Goal: Transaction & Acquisition: Purchase product/service

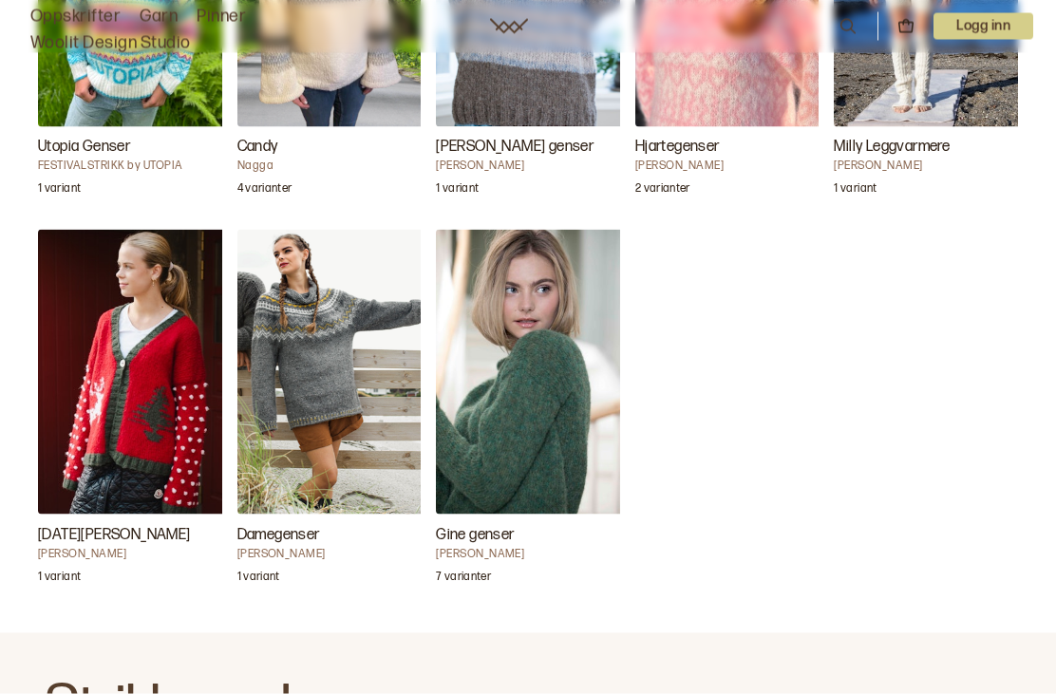
scroll to position [4927, 0]
click at [491, 546] on h4 "[PERSON_NAME]" at bounding box center [531, 553] width 190 height 15
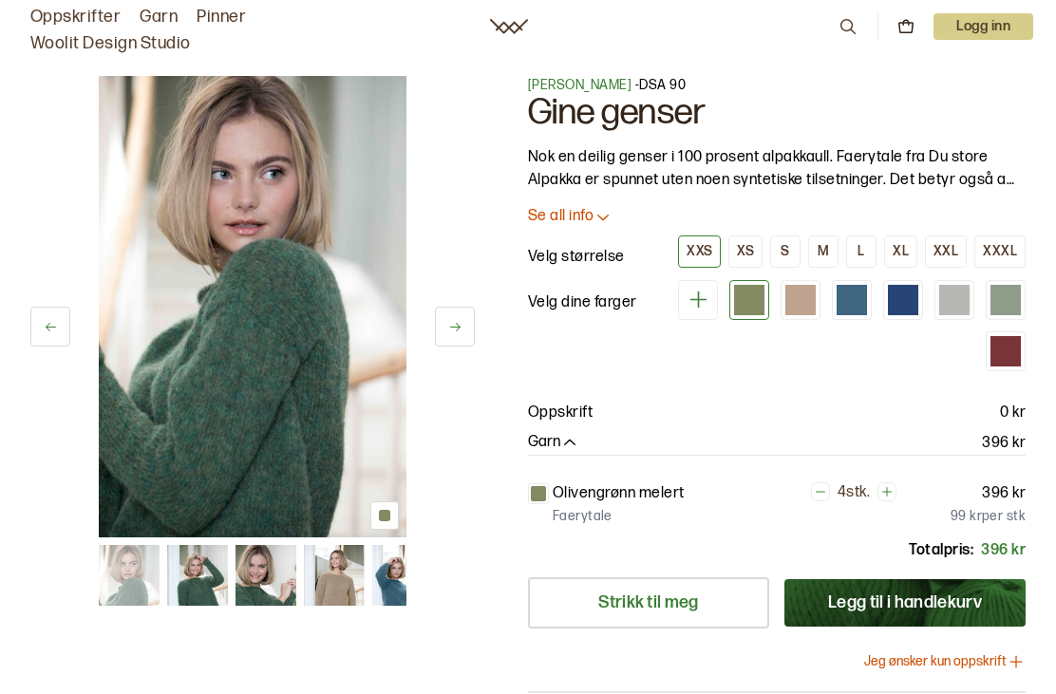
click at [464, 332] on button at bounding box center [455, 327] width 40 height 40
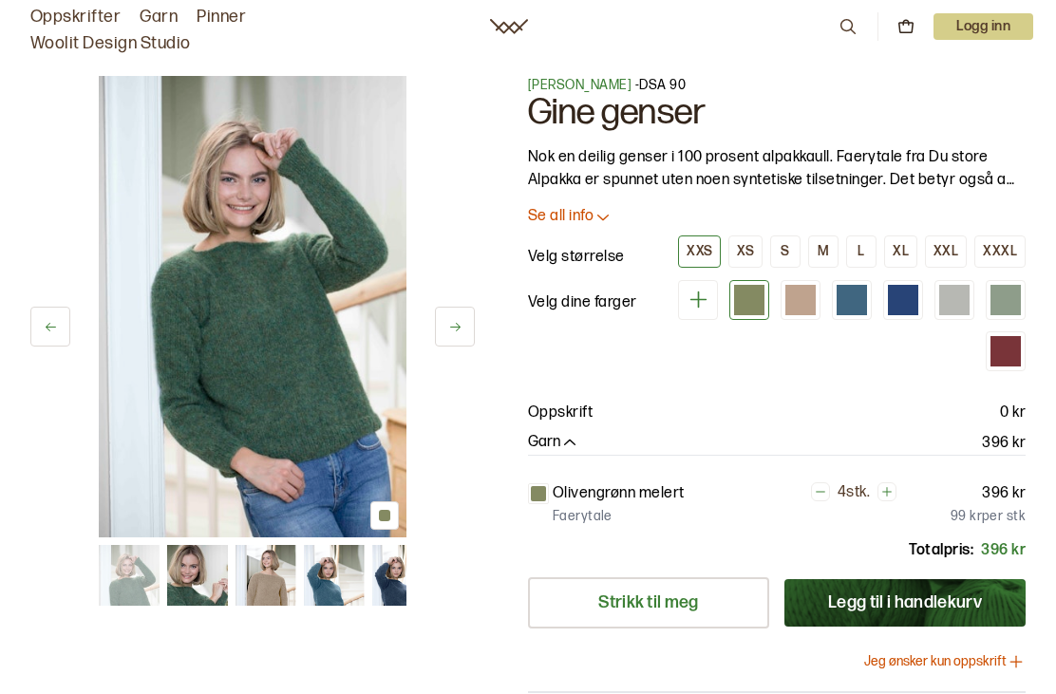
click at [474, 333] on button at bounding box center [455, 327] width 40 height 40
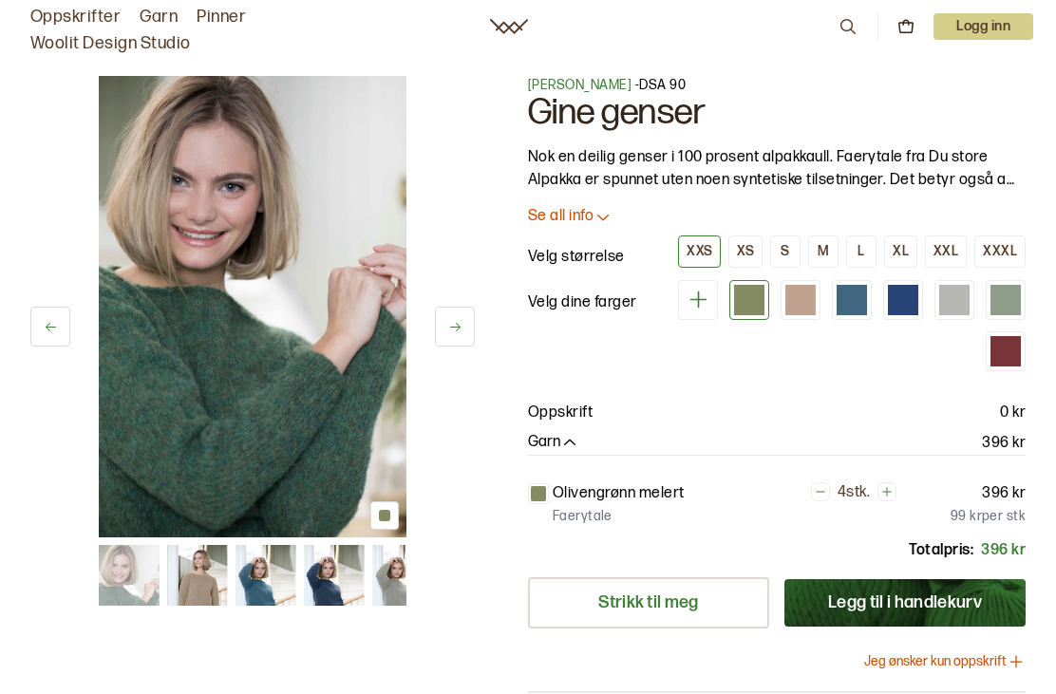
click at [472, 329] on button at bounding box center [455, 327] width 40 height 40
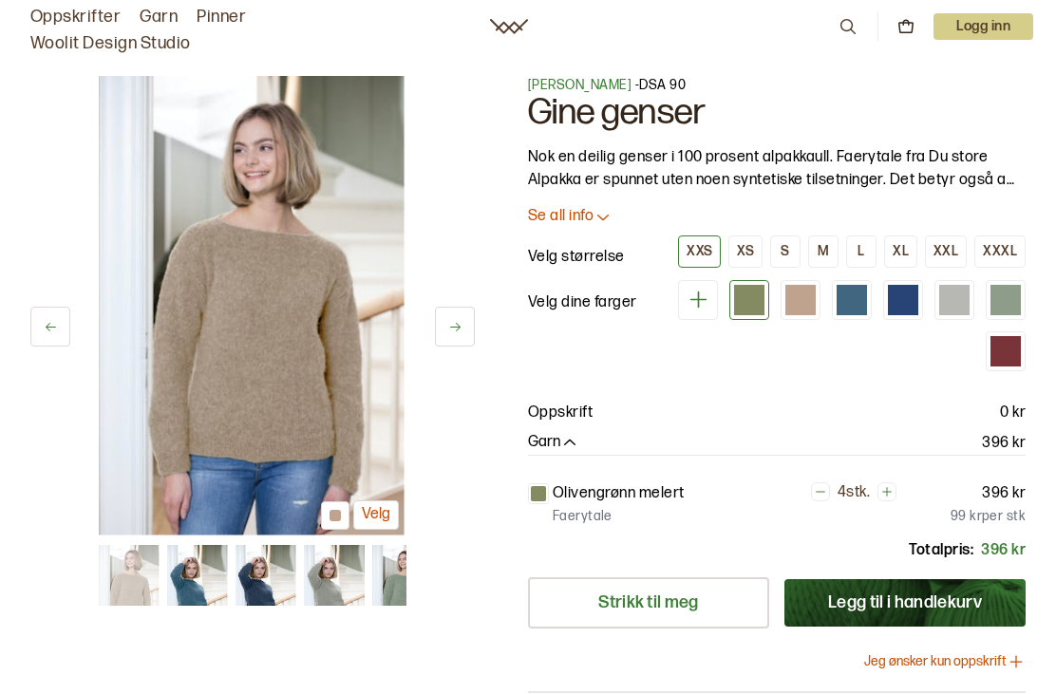
click at [464, 322] on button at bounding box center [455, 327] width 40 height 40
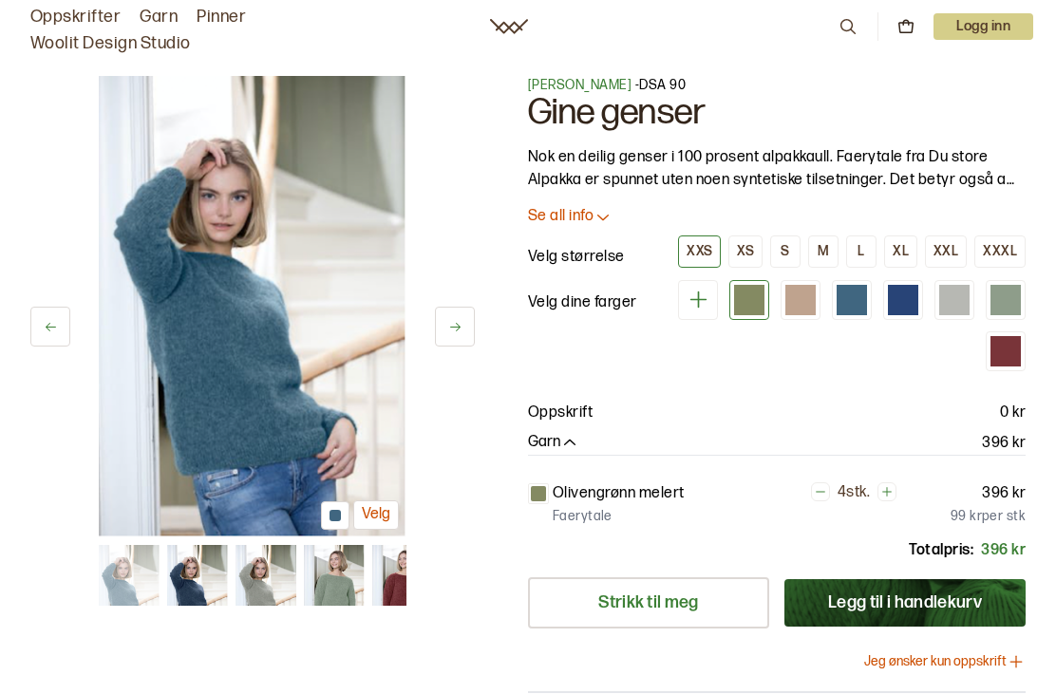
click at [469, 325] on button at bounding box center [455, 327] width 40 height 40
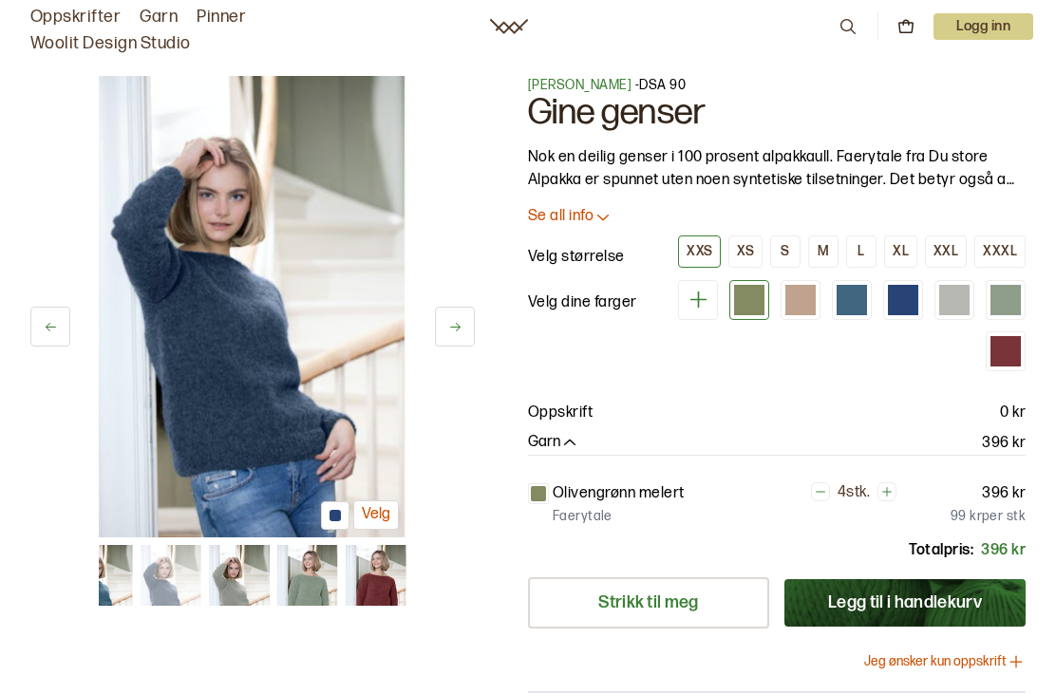
click at [473, 321] on button at bounding box center [455, 327] width 40 height 40
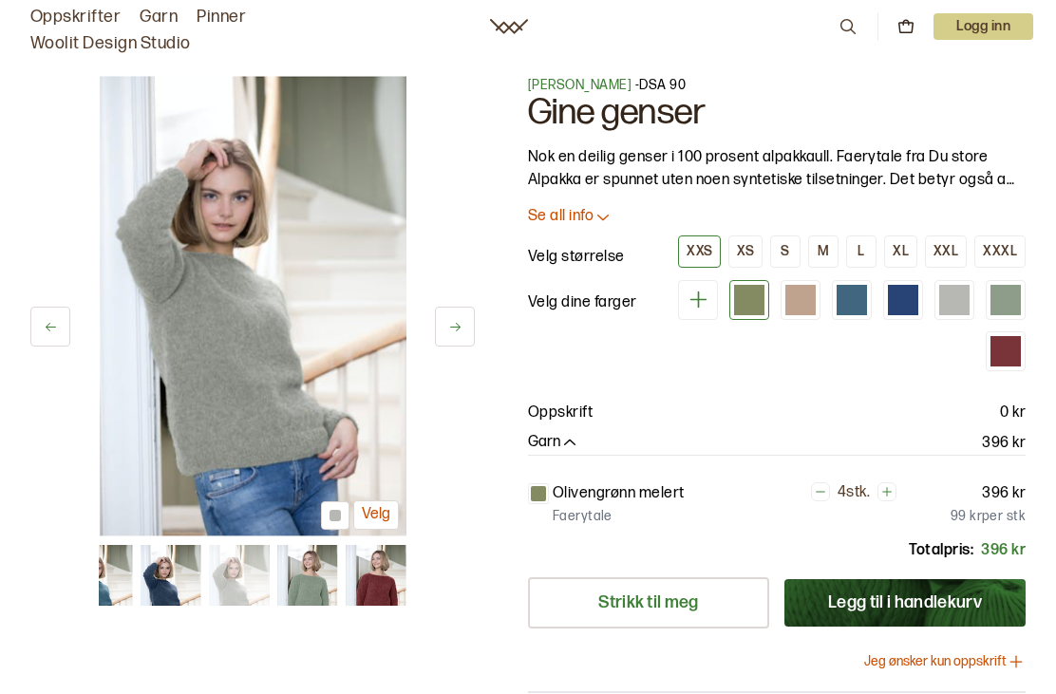
click at [472, 322] on button at bounding box center [455, 327] width 40 height 40
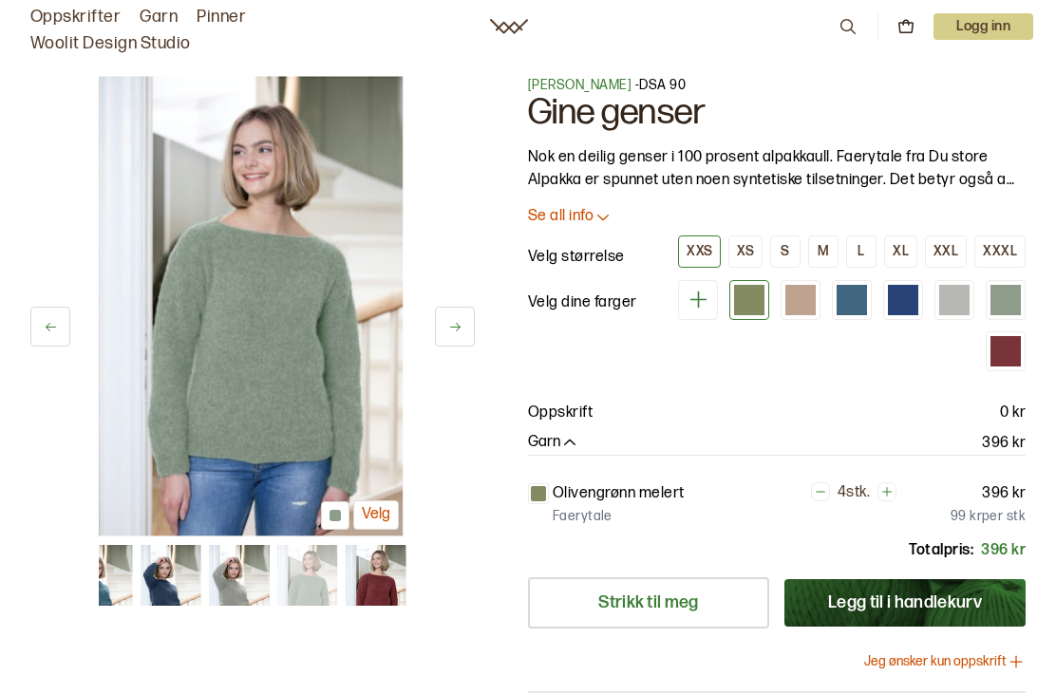
click at [474, 327] on button at bounding box center [455, 327] width 40 height 40
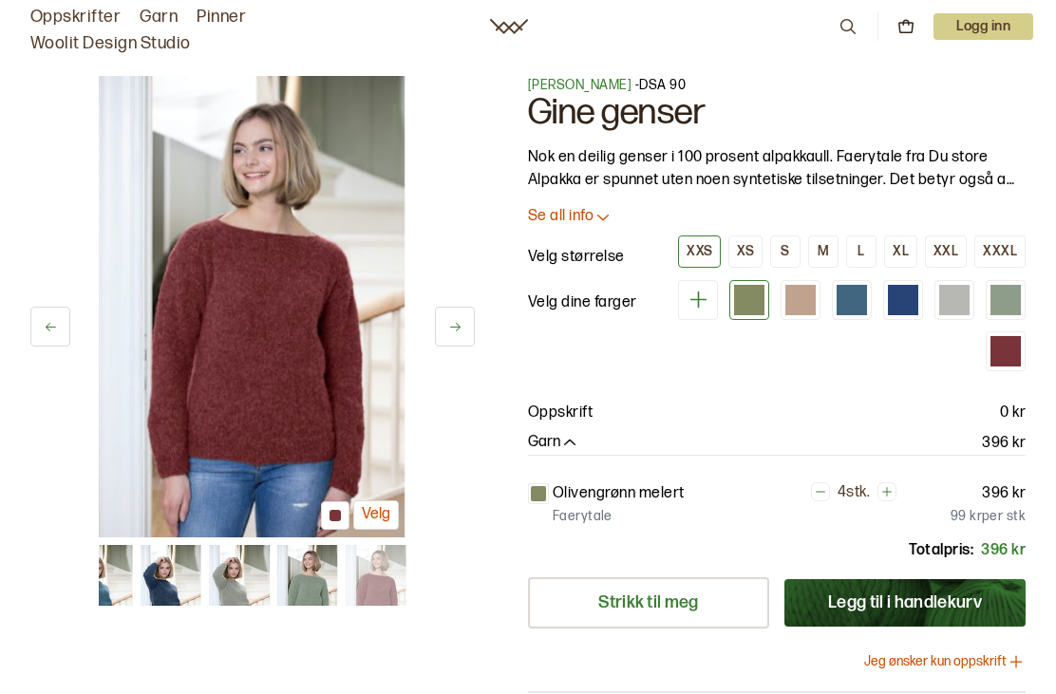
click at [472, 326] on button at bounding box center [455, 327] width 40 height 40
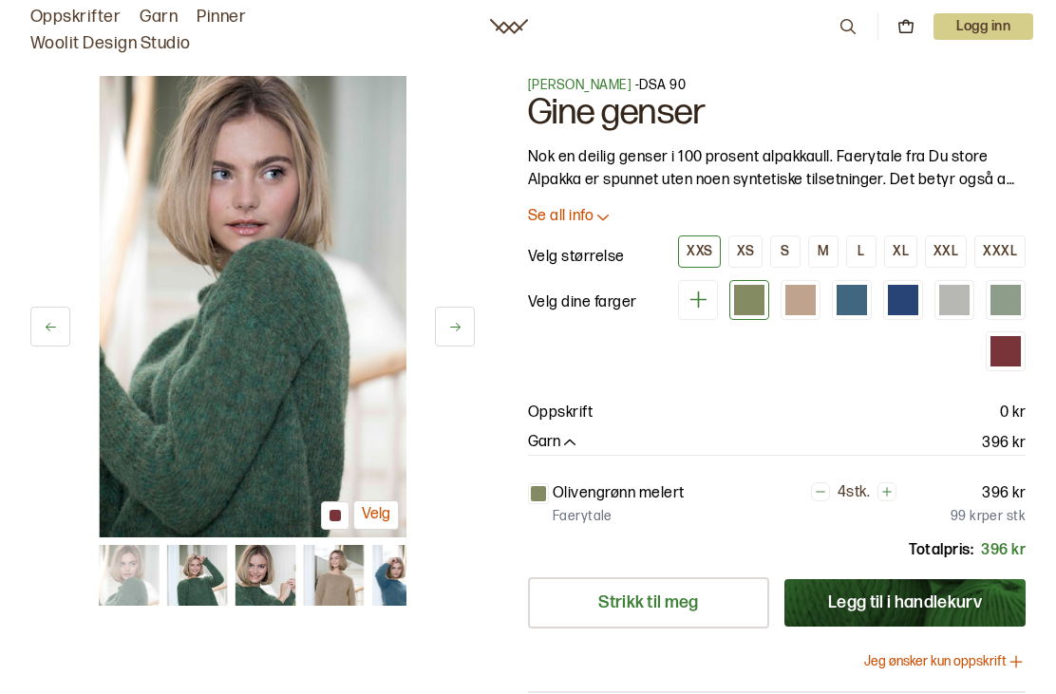
click at [468, 326] on button at bounding box center [455, 327] width 40 height 40
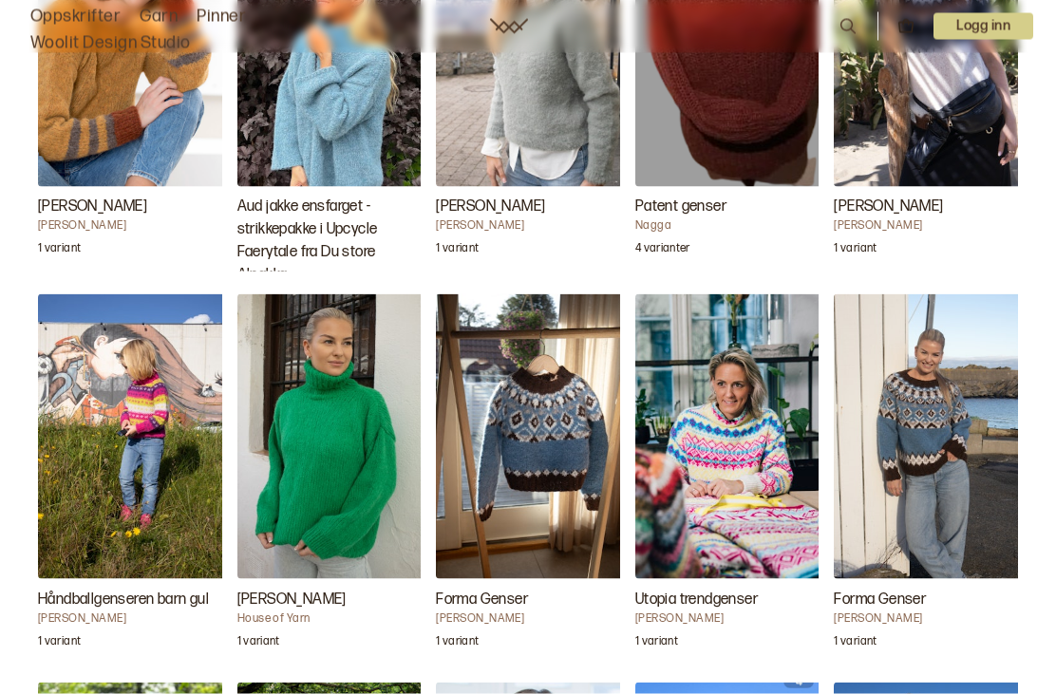
scroll to position [3885, 0]
